Goal: Transaction & Acquisition: Purchase product/service

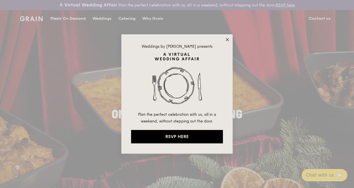
click at [229, 39] on icon at bounding box center [227, 39] width 3 height 3
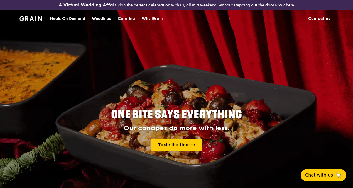
click at [38, 21] on img at bounding box center [31, 18] width 23 height 5
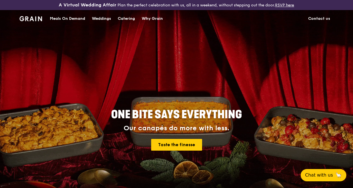
click at [130, 24] on div "Catering" at bounding box center [126, 18] width 17 height 17
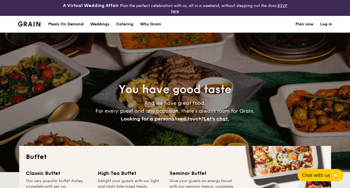
select select
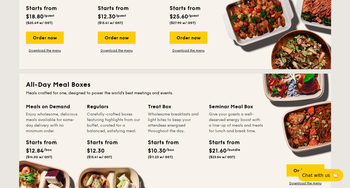
scroll to position [223, 0]
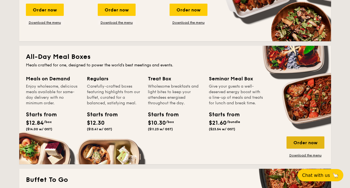
click at [307, 139] on div "Order now" at bounding box center [306, 142] width 38 height 12
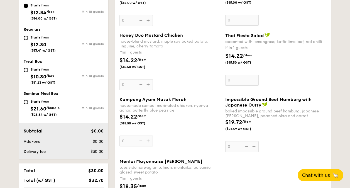
scroll to position [239, 0]
click at [26, 101] on input "Starts from $21.60 /bundle ($23.54 w/ GST) Min 10 guests" at bounding box center [26, 101] width 4 height 4
radio input "true"
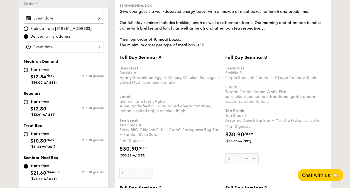
scroll to position [175, 0]
click at [27, 104] on div "Starts from $12.30 ($13.41 w/ GST)" at bounding box center [44, 107] width 40 height 18
click at [27, 104] on input "Starts from $12.30 ($13.41 w/ GST) Min 10 guests" at bounding box center [26, 102] width 4 height 4
radio input "true"
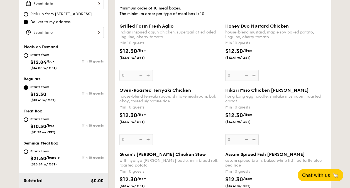
scroll to position [202, 0]
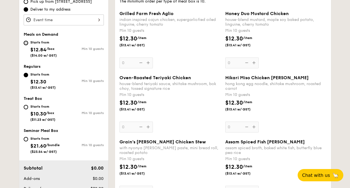
click at [27, 41] on input "Starts from $12.84 /box ($14.00 w/ GST) Min 10 guests" at bounding box center [26, 43] width 4 height 4
radio input "true"
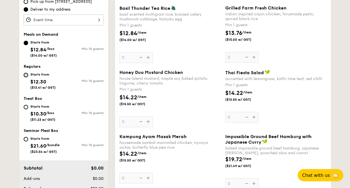
click at [27, 74] on input "Starts from $12.30 ($13.41 w/ GST) Min 10 guests" at bounding box center [26, 75] width 4 height 4
radio input "true"
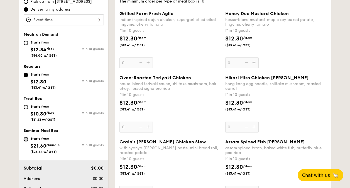
click at [27, 138] on input "Starts from $21.60 /bundle ($23.54 w/ GST) Min 10 guests" at bounding box center [26, 139] width 4 height 4
radio input "true"
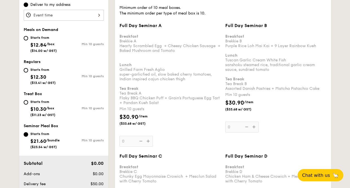
scroll to position [192, 0]
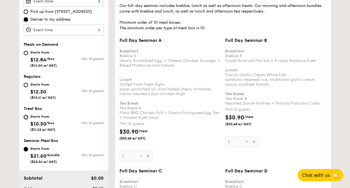
click at [26, 115] on input "Starts from $10.30 /box ($11.23 w/ GST) Min 10 guests" at bounding box center [26, 117] width 4 height 4
radio input "true"
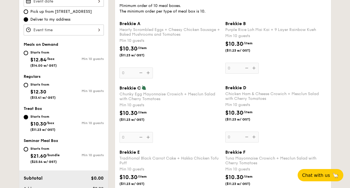
click at [28, 149] on input "Starts from $21.60 /bundle ($23.54 w/ GST) Min 10 guests" at bounding box center [26, 149] width 4 height 4
radio input "true"
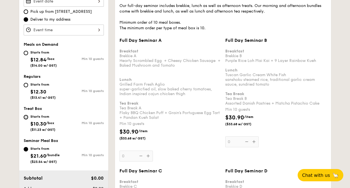
click at [26, 117] on input "Starts from $10.30 /box ($11.23 w/ GST) Min 10 guests" at bounding box center [26, 117] width 4 height 4
radio input "true"
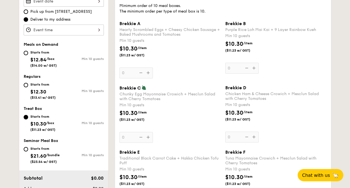
scroll to position [219, 0]
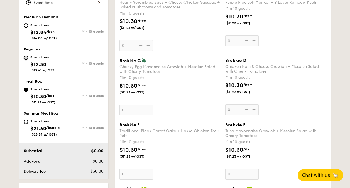
click at [25, 56] on input "Starts from $12.30 ($13.41 w/ GST) Min 10 guests" at bounding box center [26, 57] width 4 height 4
radio input "true"
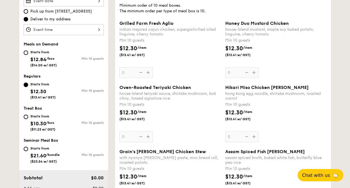
scroll to position [191, 0]
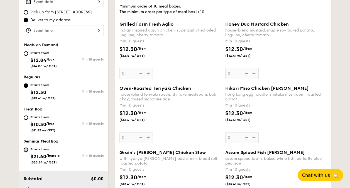
click at [27, 149] on input "Starts from $21.60 /bundle ($23.54 w/ GST) Min 10 guests" at bounding box center [26, 149] width 4 height 4
radio input "true"
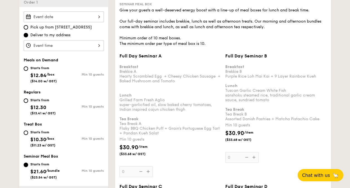
scroll to position [164, 0]
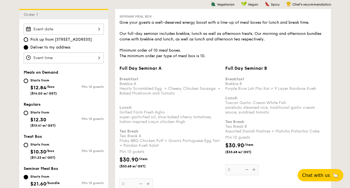
drag, startPoint x: 119, startPoint y: 86, endPoint x: 180, endPoint y: 96, distance: 61.9
click at [180, 98] on div "Full Day Seminar A Breakfast Brekkie A Hearty Scrambled Egg  + Cheesy Chicken S…" at bounding box center [170, 127] width 106 height 124
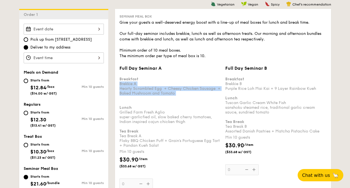
copy div "Brekkie A Hearty Scrambled Egg  + Cheesy Chicken Sausage  + Baked Mushroom and …"
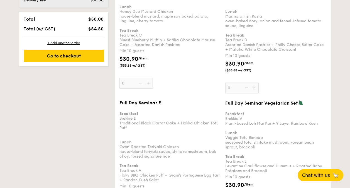
scroll to position [417, 0]
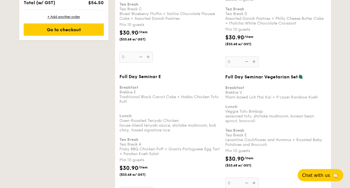
drag, startPoint x: 120, startPoint y: 120, endPoint x: 171, endPoint y: 130, distance: 52.1
click at [171, 130] on div "Breakfast Brekkie E Traditional Black Carrot Cake + Hakka Chicken Tofu Puff Lun…" at bounding box center [170, 118] width 101 height 76
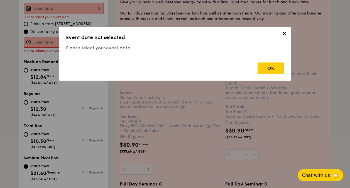
scroll to position [165, 0]
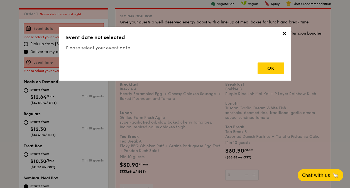
copy div "Oven-Roasted Teriyaki Chicken house-blend teriyaki sauce, shiitake mushroom, bo…"
click at [281, 38] on span "✕" at bounding box center [285, 35] width 8 height 8
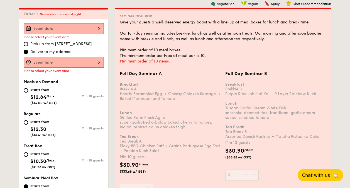
click at [285, 32] on div "Give your guests a well-deserved energy boost with a line-up of meal boxes for …" at bounding box center [223, 39] width 207 height 39
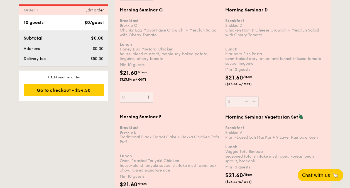
scroll to position [754, 0]
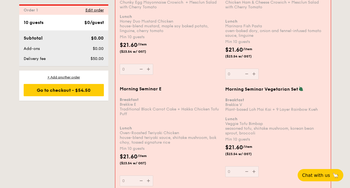
drag, startPoint x: 120, startPoint y: 131, endPoint x: 171, endPoint y: 142, distance: 52.5
click at [171, 142] on div "Breakfast Brekkie E Traditional Black Carrot Cake + Hakka Chicken Tofu Puff Lun…" at bounding box center [170, 119] width 101 height 52
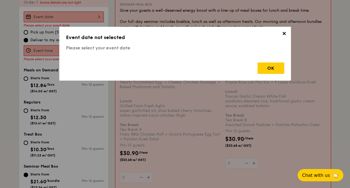
scroll to position [165, 0]
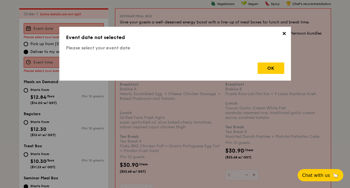
copy div "Oven-Roasted Teriyaki Chicken house-blend teriyaki sauce, shiitake mushroom, bo…"
click at [276, 68] on div "OK" at bounding box center [271, 67] width 27 height 11
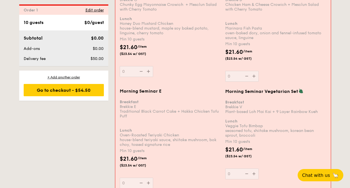
scroll to position [782, 0]
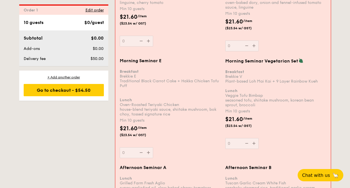
drag, startPoint x: 171, startPoint y: 113, endPoint x: 121, endPoint y: 102, distance: 51.1
click at [121, 102] on div "Breakfast Brekkie E Traditional Black Carrot Cake + Hakka Chicken Tofu Puff Lun…" at bounding box center [170, 90] width 101 height 52
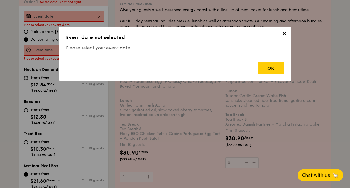
scroll to position [165, 0]
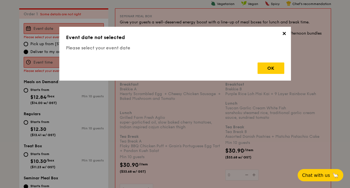
copy div "Oven-Roasted Teriyaki Chicken house-blend teriyaki sauce, shiitake mushroom, bo…"
click at [274, 65] on div "OK" at bounding box center [271, 67] width 27 height 11
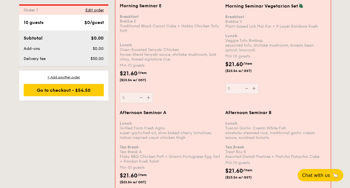
scroll to position [839, 0]
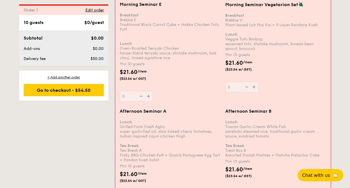
click at [225, 126] on div "Lunch Tuscan Garlic Cream White Fish sanshoku steamed rice, traditional garlic …" at bounding box center [275, 136] width 101 height 43
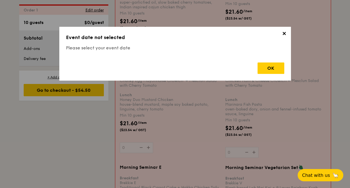
scroll to position [663, 0]
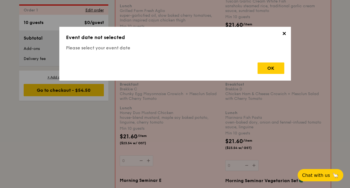
click at [285, 31] on span "✕" at bounding box center [285, 35] width 8 height 8
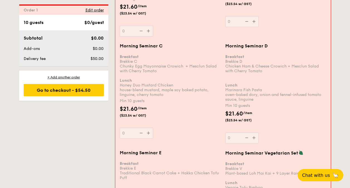
scroll to position [691, 0]
drag, startPoint x: 226, startPoint y: 86, endPoint x: 257, endPoint y: 98, distance: 33.0
click at [257, 98] on div "Breakfast Brekkie D Chicken Ham & Cheese Crowich + Mesclun Salad with Cherry To…" at bounding box center [275, 75] width 101 height 52
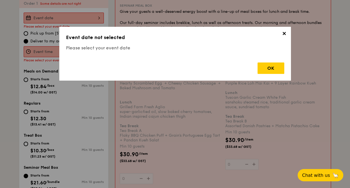
scroll to position [165, 0]
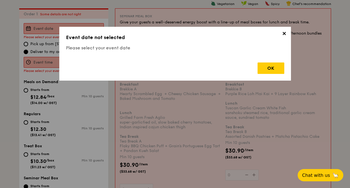
copy div "Marinara Fish Pasta oven-baked dory, onion and fennel-infused tomato sauce, lin…"
click at [269, 71] on div "OK" at bounding box center [271, 67] width 27 height 11
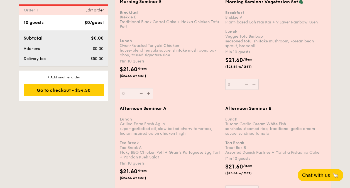
scroll to position [895, 0]
